Goal: Task Accomplishment & Management: Use online tool/utility

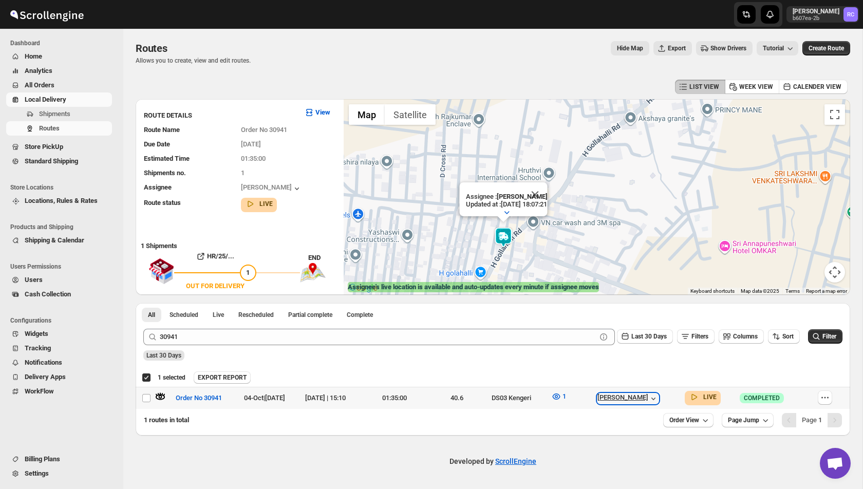
click at [659, 400] on icon "button" at bounding box center [653, 399] width 10 height 10
click at [160, 400] on icon "button" at bounding box center [160, 397] width 10 height 10
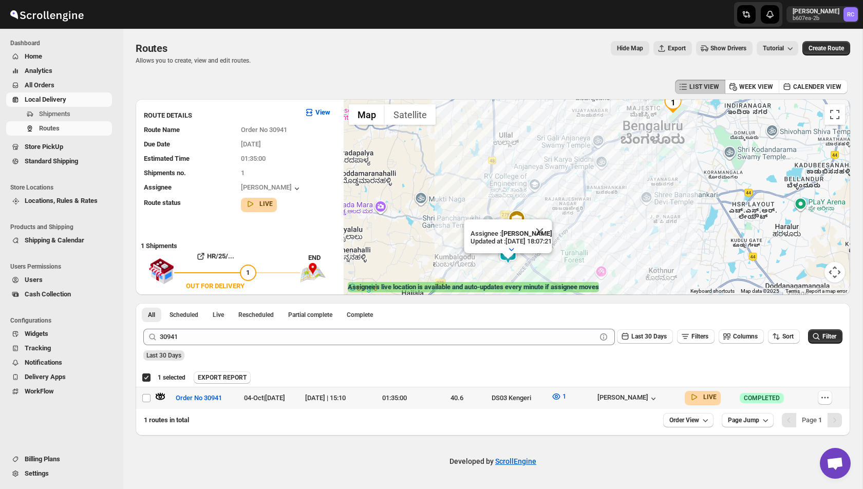
click at [674, 406] on td "[PERSON_NAME]" at bounding box center [637, 398] width 87 height 22
checkbox input "false"
checkbox input "true"
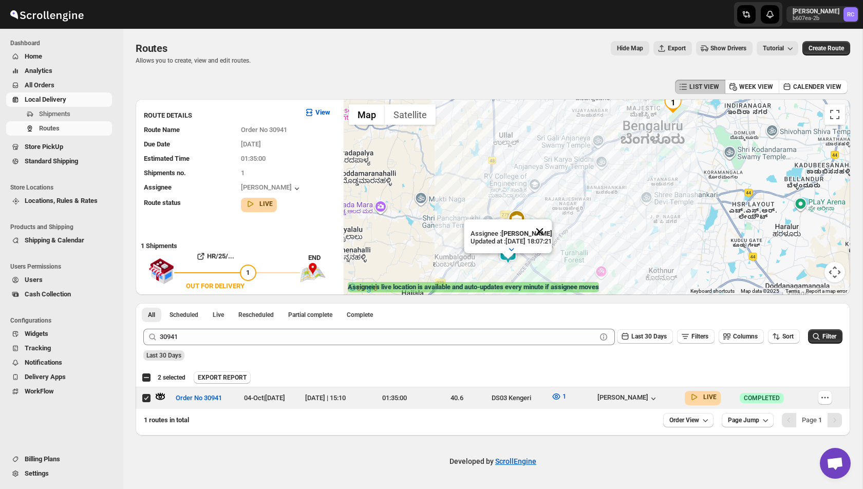
click at [551, 231] on button "Close" at bounding box center [539, 231] width 25 height 25
click at [508, 256] on img at bounding box center [508, 254] width 21 height 21
click at [551, 212] on button "Close" at bounding box center [539, 211] width 25 height 25
click at [659, 397] on icon "button" at bounding box center [653, 399] width 10 height 10
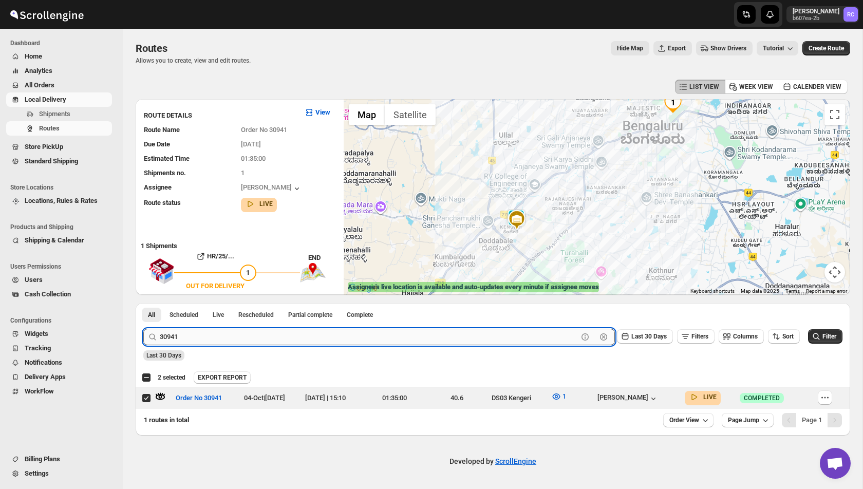
click at [277, 336] on input "30941" at bounding box center [369, 337] width 418 height 16
paste input "59"
type input "30959"
click at [143, 303] on button "Submit" at bounding box center [157, 308] width 29 height 11
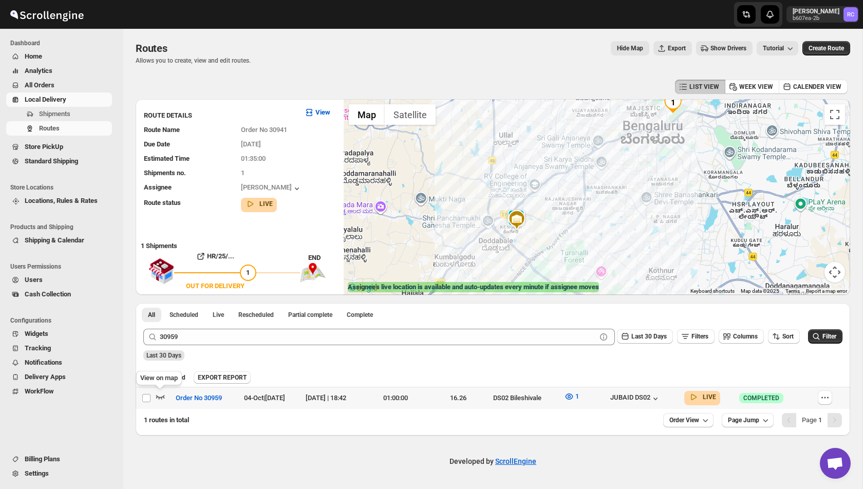
click at [156, 395] on icon "button" at bounding box center [160, 397] width 9 height 4
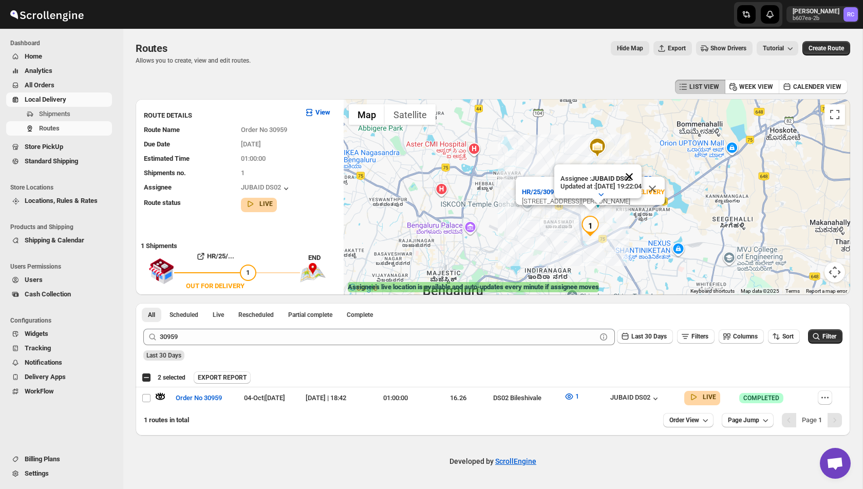
click at [639, 178] on button "Close" at bounding box center [629, 176] width 25 height 25
click at [661, 177] on button "Close" at bounding box center [652, 189] width 25 height 25
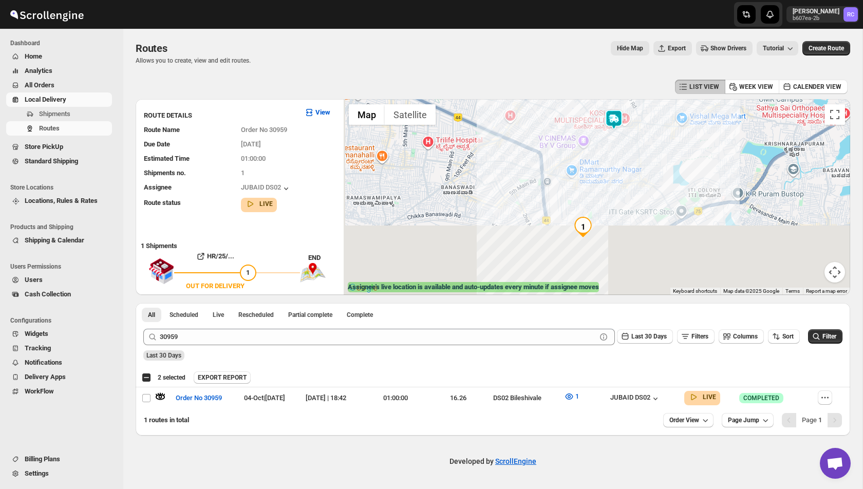
drag, startPoint x: 587, startPoint y: 236, endPoint x: 608, endPoint y: 125, distance: 112.6
click at [608, 125] on div at bounding box center [597, 197] width 507 height 196
